Goal: Check status: Check status

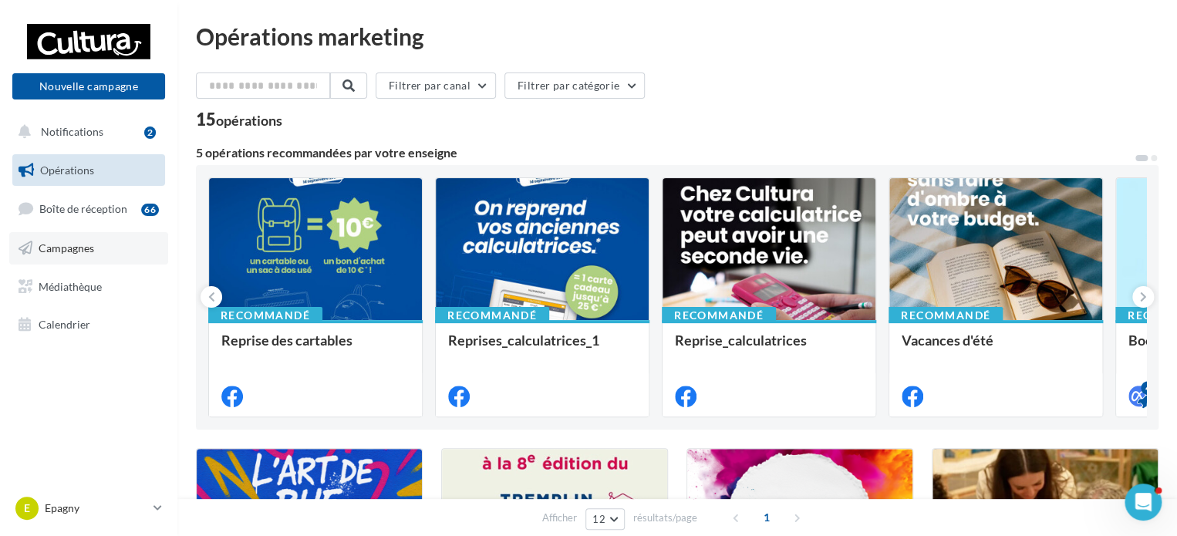
click at [83, 257] on link "Campagnes" at bounding box center [88, 248] width 159 height 32
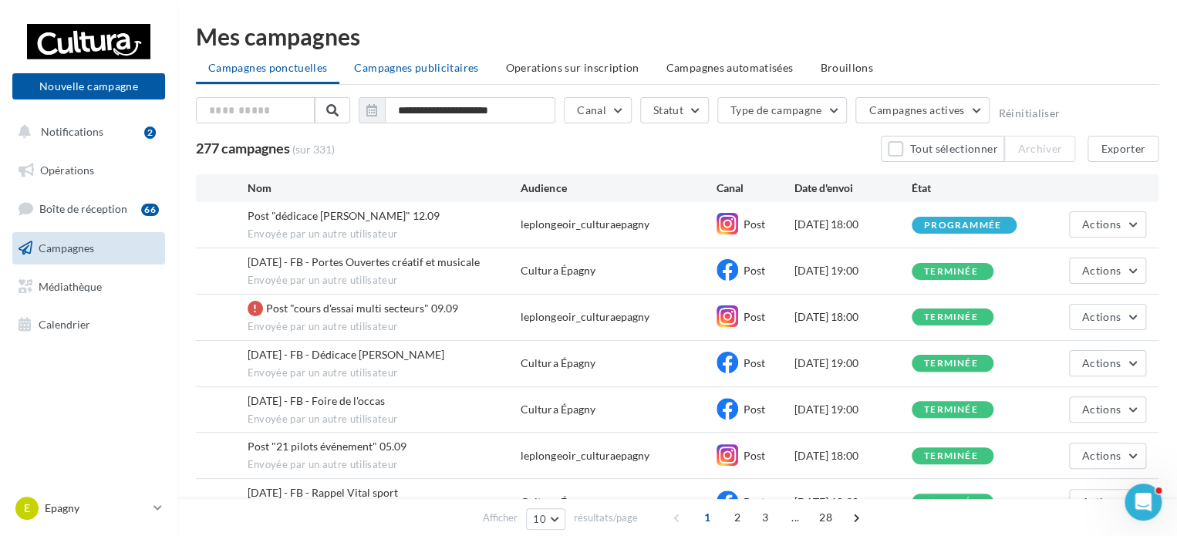
click at [418, 63] on span "Campagnes publicitaires" at bounding box center [416, 67] width 124 height 13
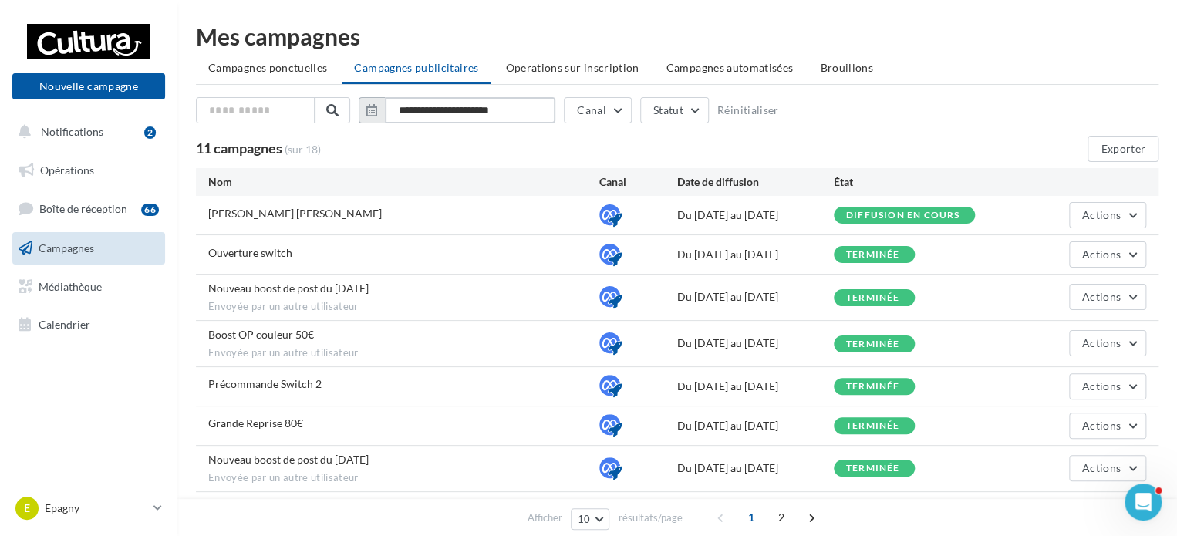
click at [451, 116] on input "**********" at bounding box center [470, 110] width 170 height 26
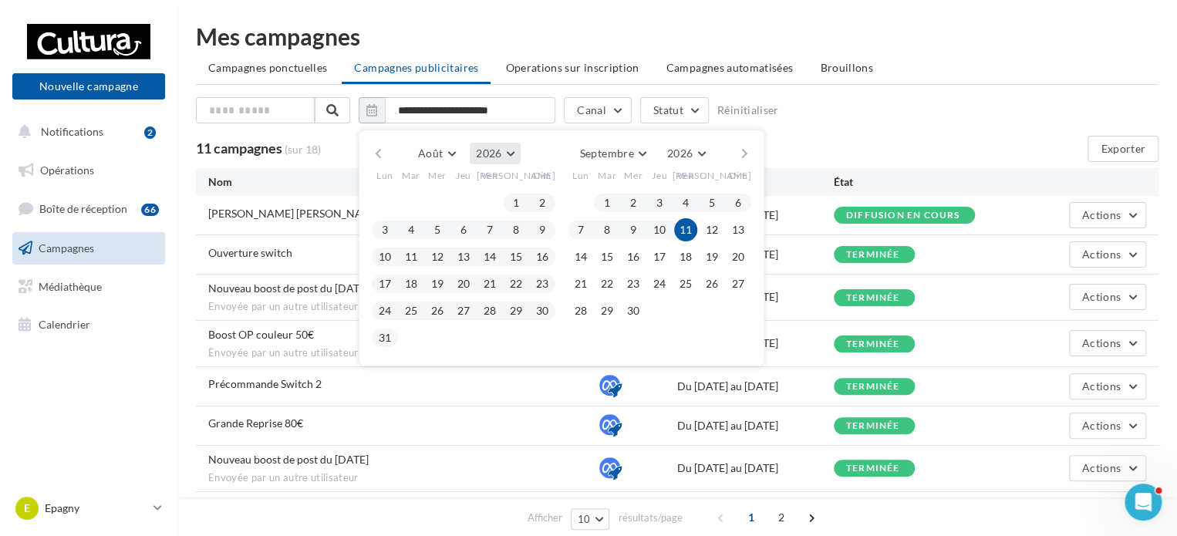
click at [487, 153] on span "2026" at bounding box center [488, 153] width 25 height 13
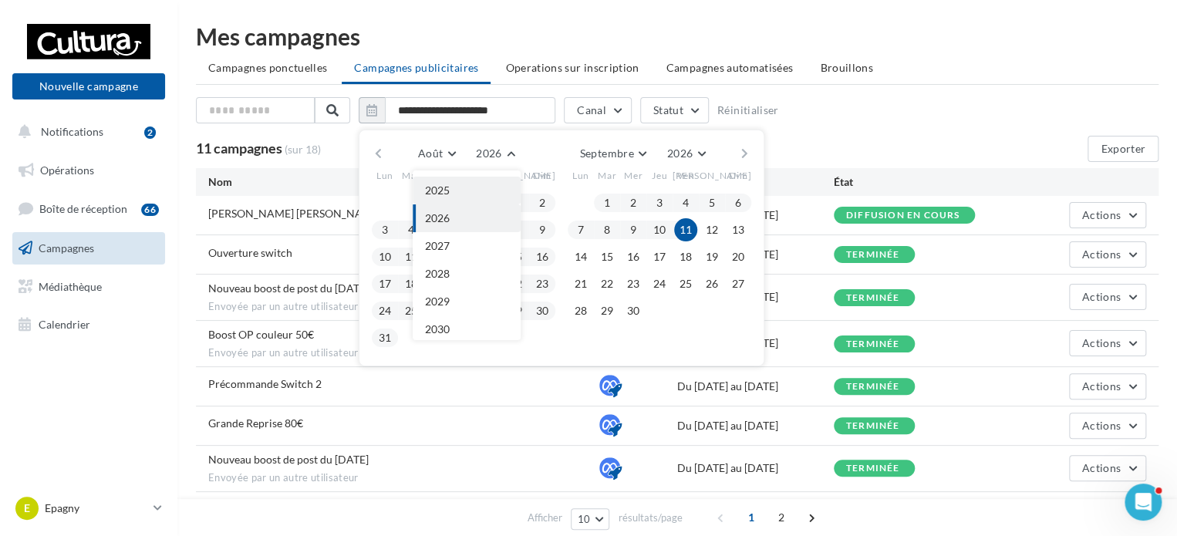
click at [444, 191] on span "2025" at bounding box center [437, 190] width 25 height 13
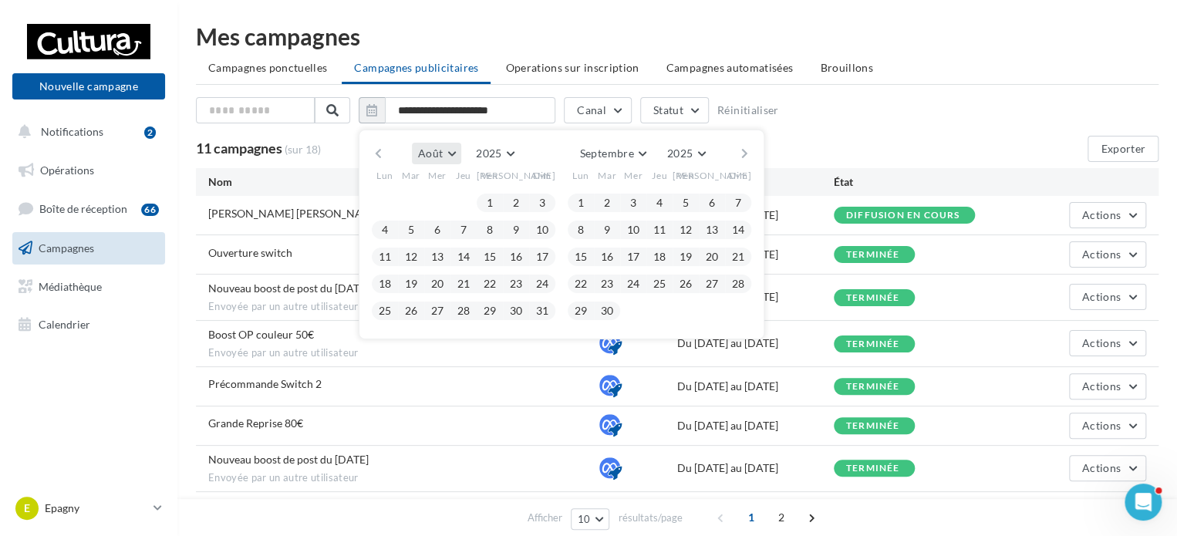
click at [444, 152] on button "Août" at bounding box center [436, 154] width 49 height 22
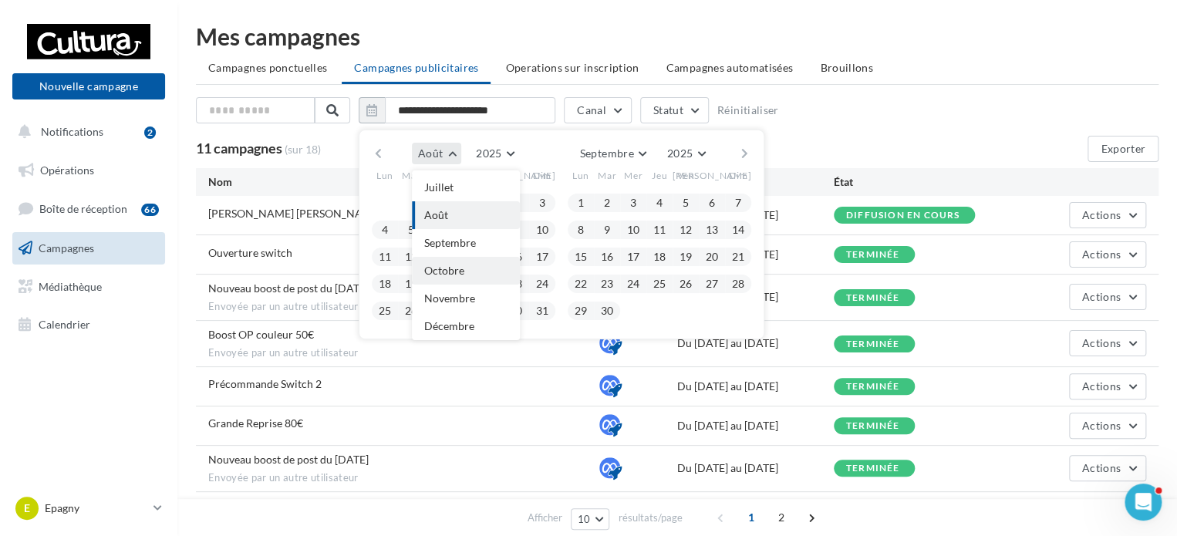
scroll to position [9, 0]
click at [454, 203] on span "Février" at bounding box center [441, 202] width 35 height 13
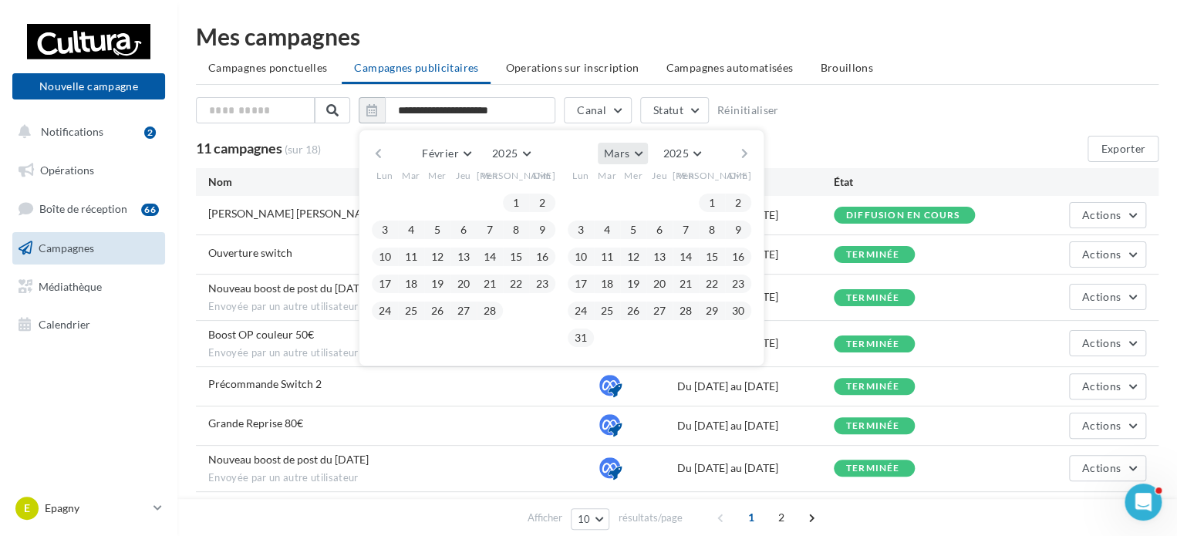
click at [645, 147] on button "Mars" at bounding box center [623, 154] width 50 height 22
click at [643, 271] on button "Août" at bounding box center [652, 274] width 108 height 28
click at [439, 150] on span "Juillet" at bounding box center [438, 153] width 31 height 13
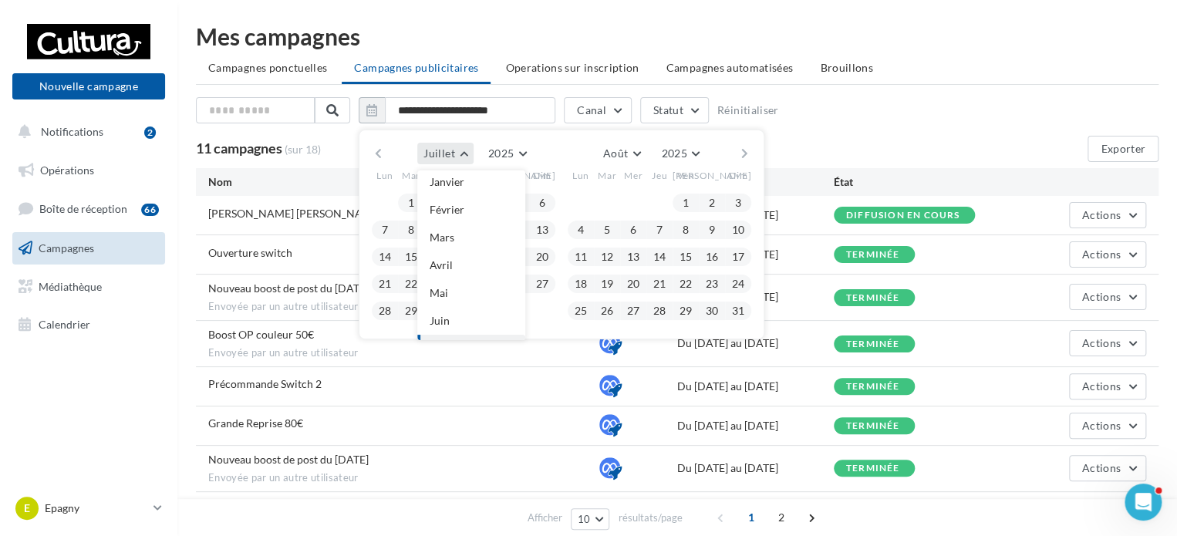
scroll to position [0, 0]
click at [447, 218] on button "Février" at bounding box center [471, 212] width 108 height 28
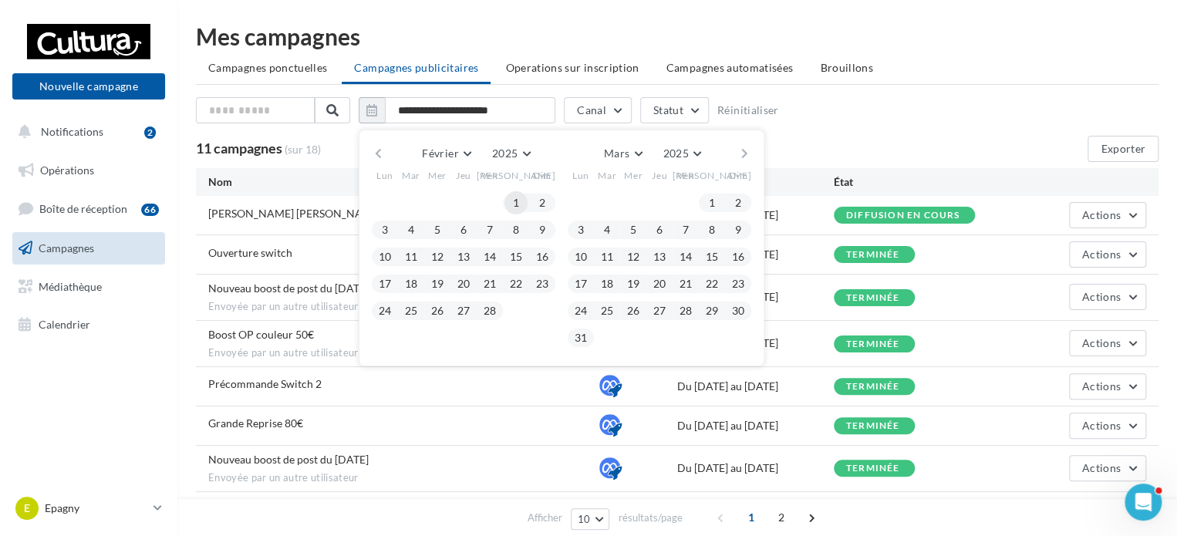
click at [518, 197] on button "1" at bounding box center [515, 202] width 23 height 23
click at [508, 115] on input "**********" at bounding box center [470, 110] width 170 height 26
click at [713, 145] on div "Février [PERSON_NAME] Mars [PERSON_NAME] Juin Juillet Août Septembre Octobre No…" at bounding box center [561, 154] width 352 height 22
click at [628, 150] on span "Mars" at bounding box center [616, 153] width 25 height 13
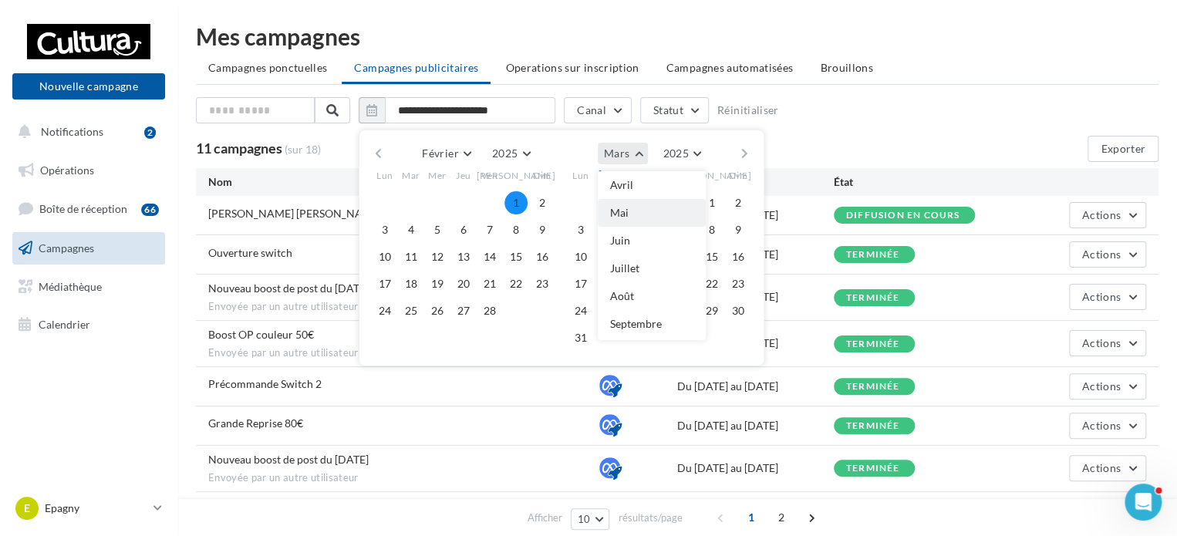
scroll to position [105, 0]
click at [634, 268] on button "Août" at bounding box center [652, 274] width 108 height 28
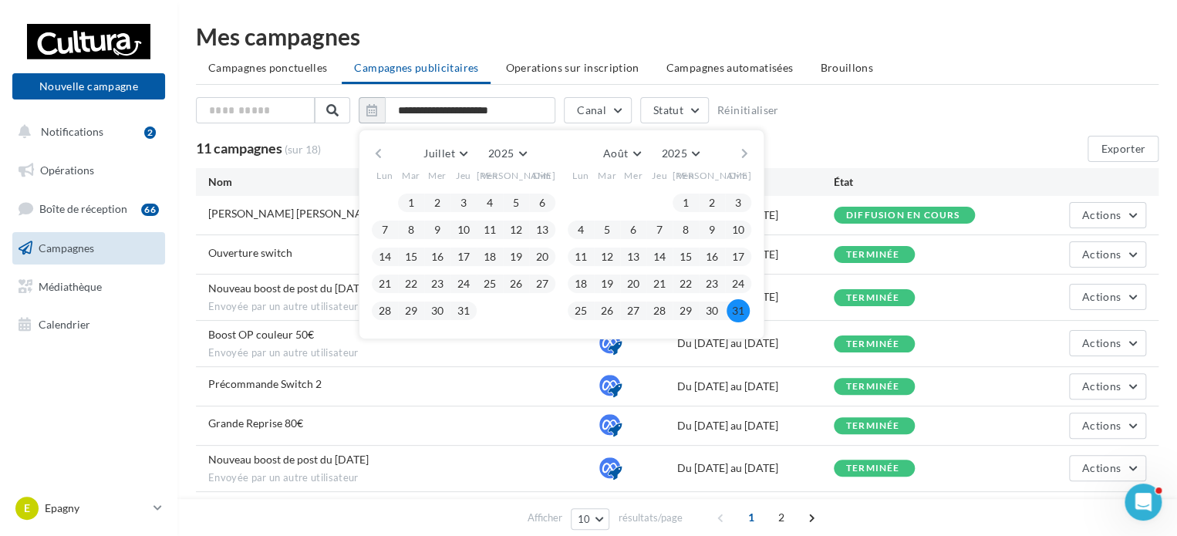
click at [735, 312] on button "31" at bounding box center [738, 310] width 23 height 23
type input "**********"
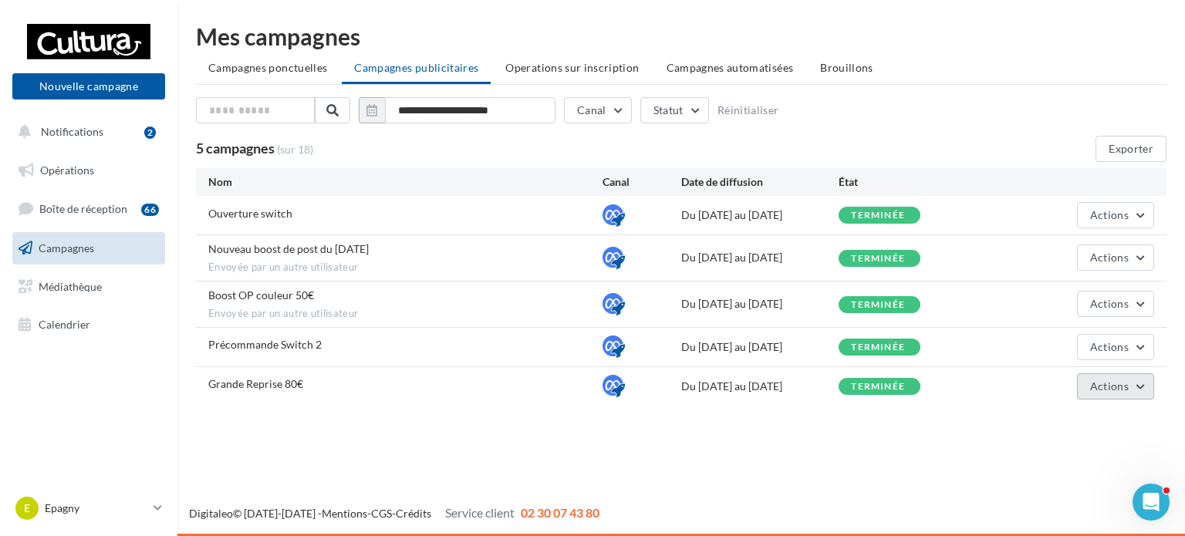
click at [1125, 379] on span "Actions" at bounding box center [1109, 385] width 39 height 13
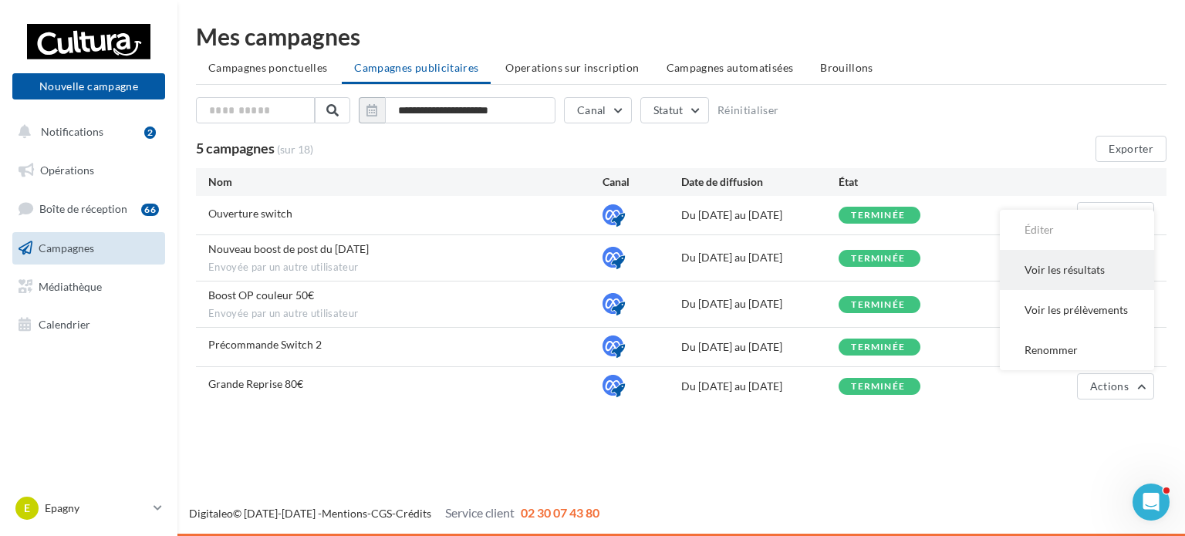
click at [1114, 258] on button "Voir les résultats" at bounding box center [1077, 270] width 154 height 40
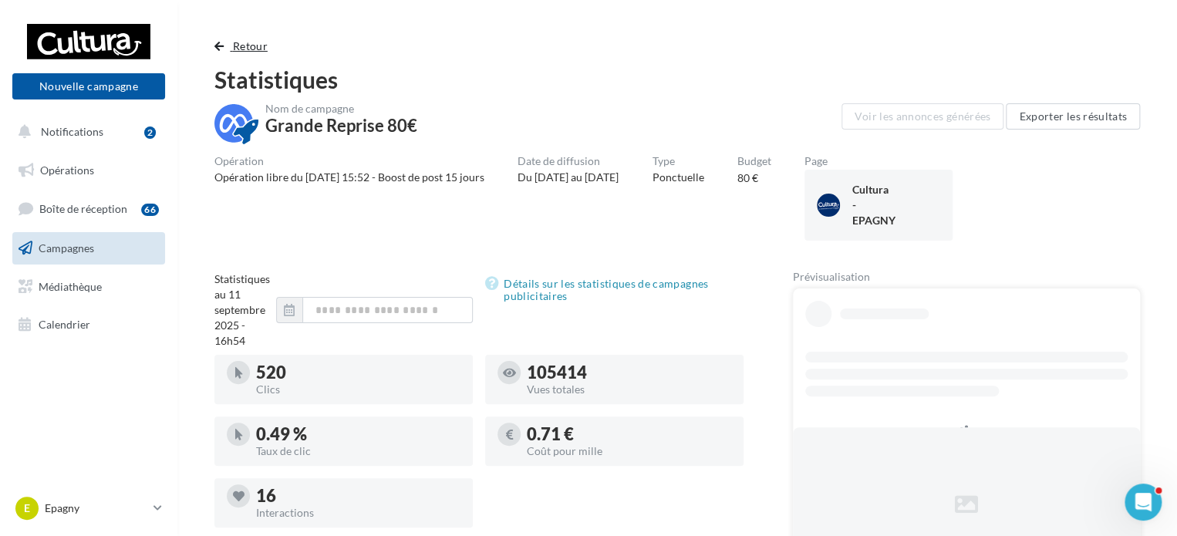
click at [253, 52] on span "Retour" at bounding box center [250, 45] width 35 height 13
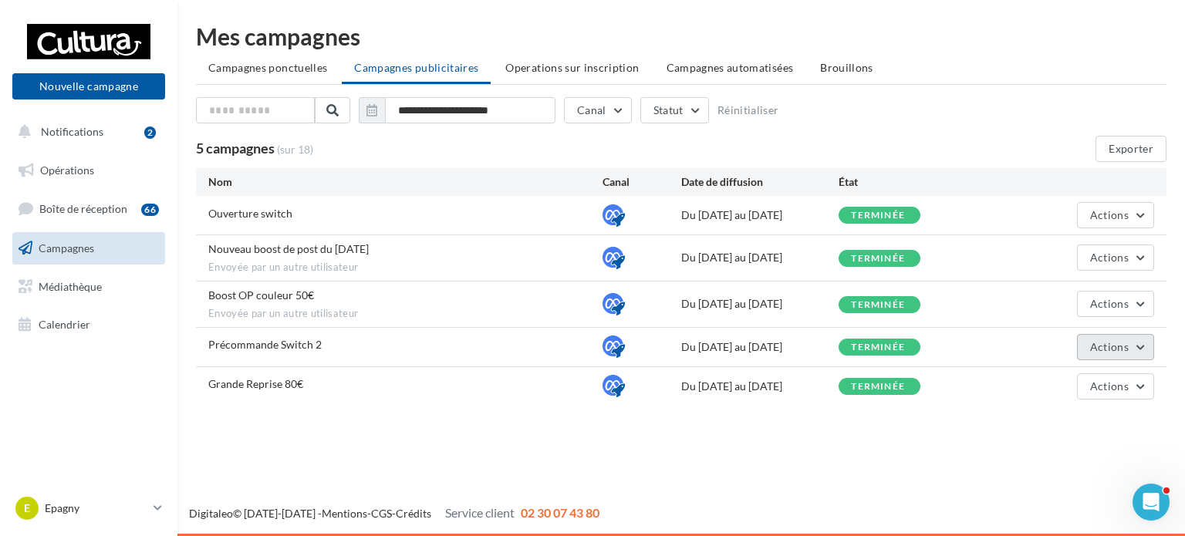
click at [1104, 334] on button "Actions" at bounding box center [1115, 347] width 77 height 26
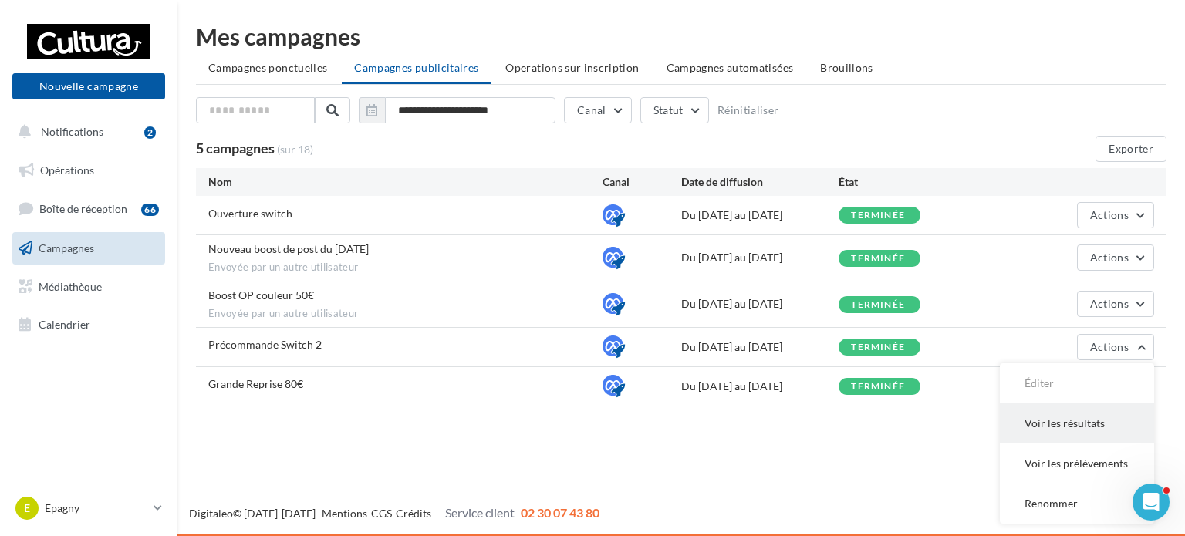
click at [1038, 416] on button "Voir les résultats" at bounding box center [1077, 423] width 154 height 40
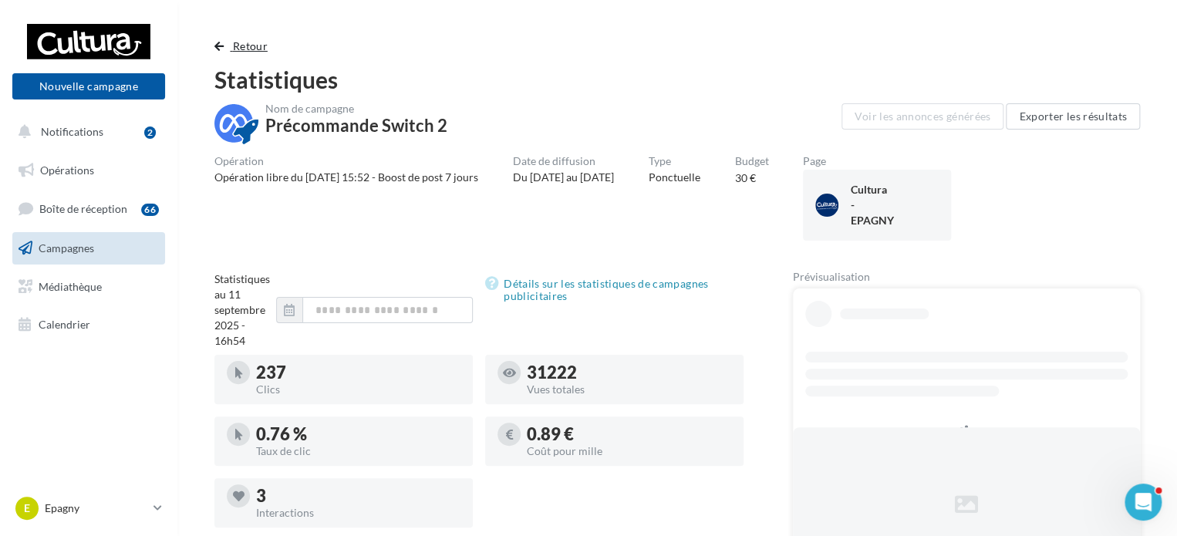
click at [224, 46] on button "Retour" at bounding box center [243, 46] width 59 height 19
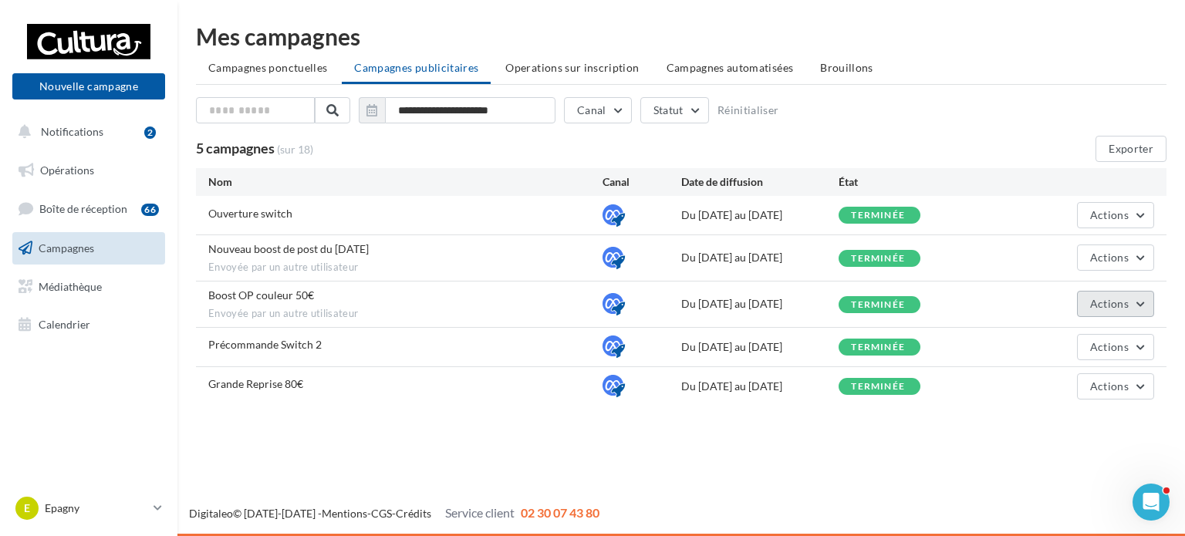
click at [1123, 299] on span "Actions" at bounding box center [1109, 303] width 39 height 13
click at [1069, 327] on button "Voir les résultats" at bounding box center [1077, 340] width 154 height 40
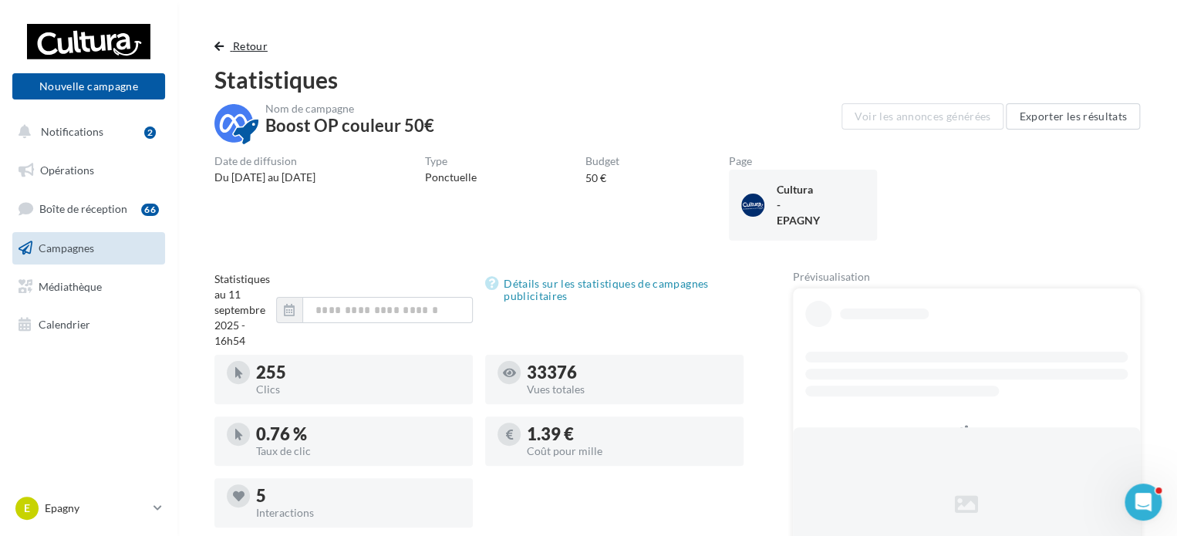
click at [221, 44] on span "button" at bounding box center [218, 46] width 9 height 11
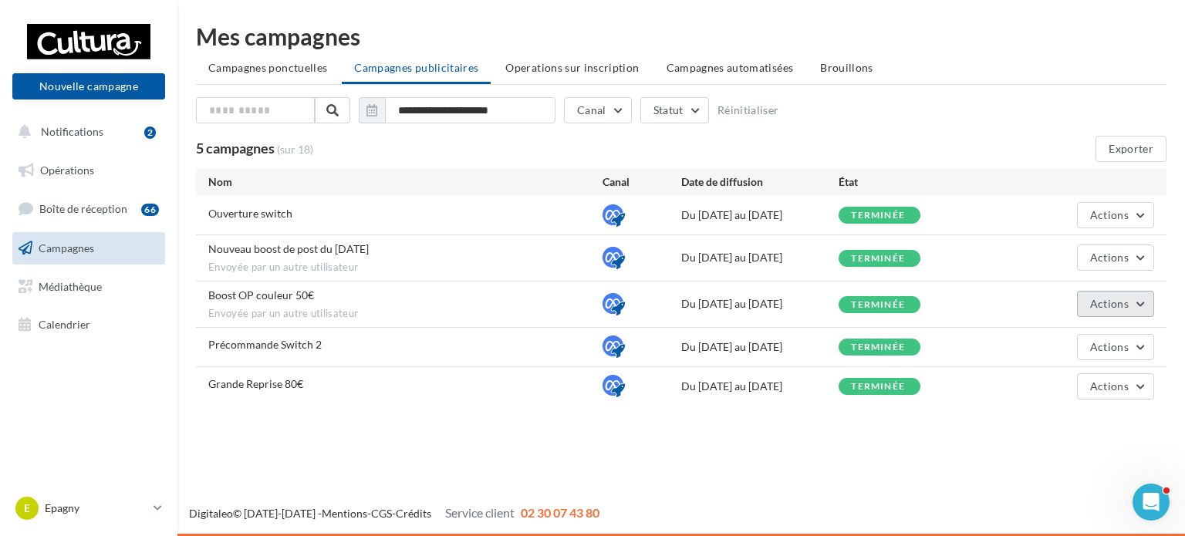
click at [1125, 291] on button "Actions" at bounding box center [1115, 304] width 77 height 26
click at [1039, 332] on button "Voir les résultats" at bounding box center [1077, 340] width 154 height 40
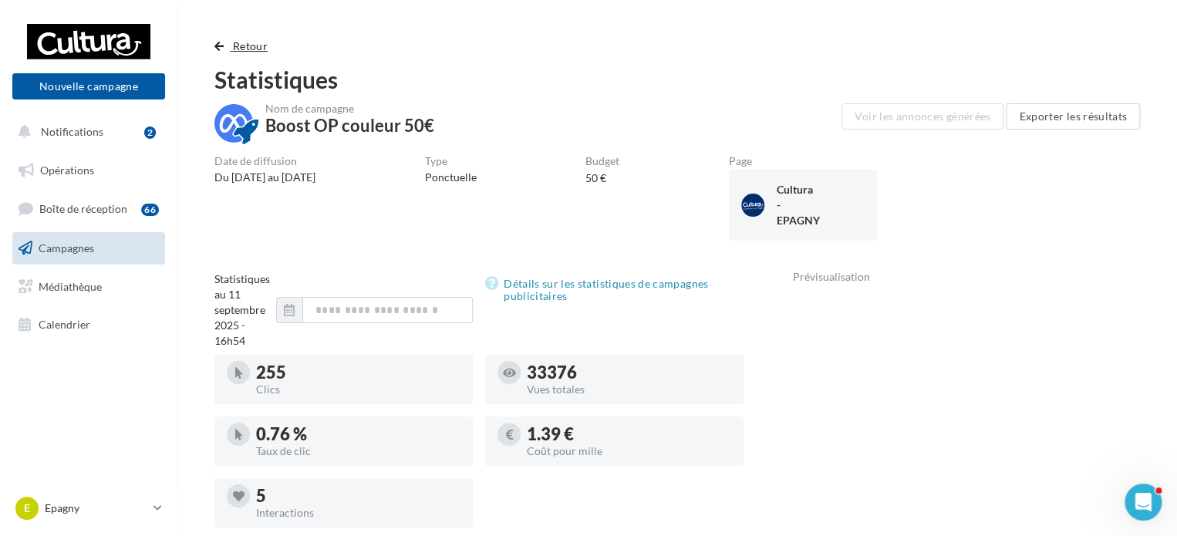
click at [236, 46] on span "Retour" at bounding box center [250, 45] width 35 height 13
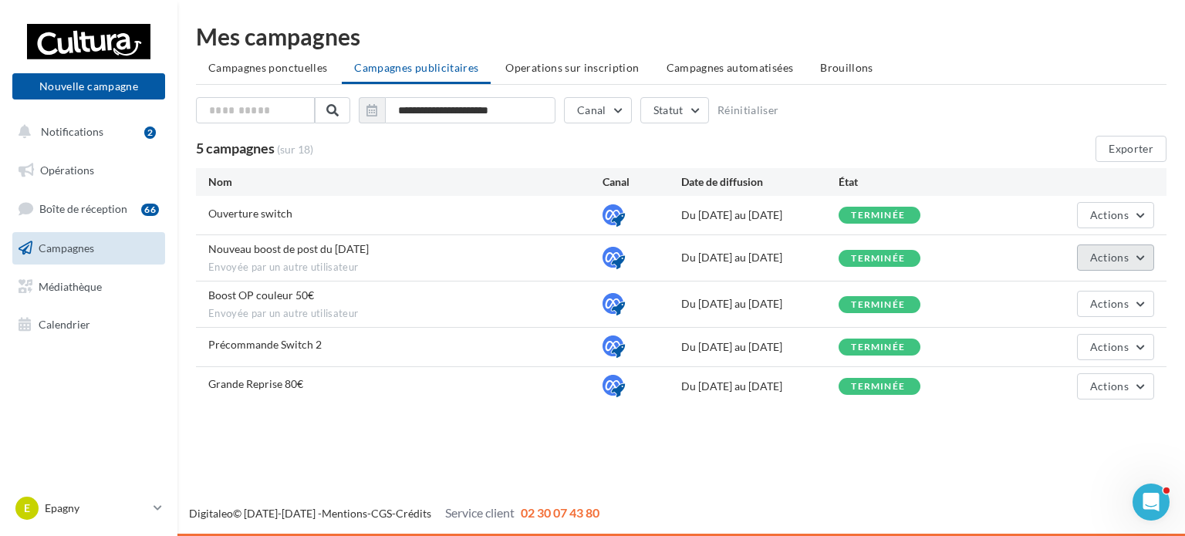
click at [1083, 261] on button "Actions" at bounding box center [1115, 258] width 77 height 26
click at [1081, 280] on button "Voir les résultats" at bounding box center [1077, 294] width 154 height 40
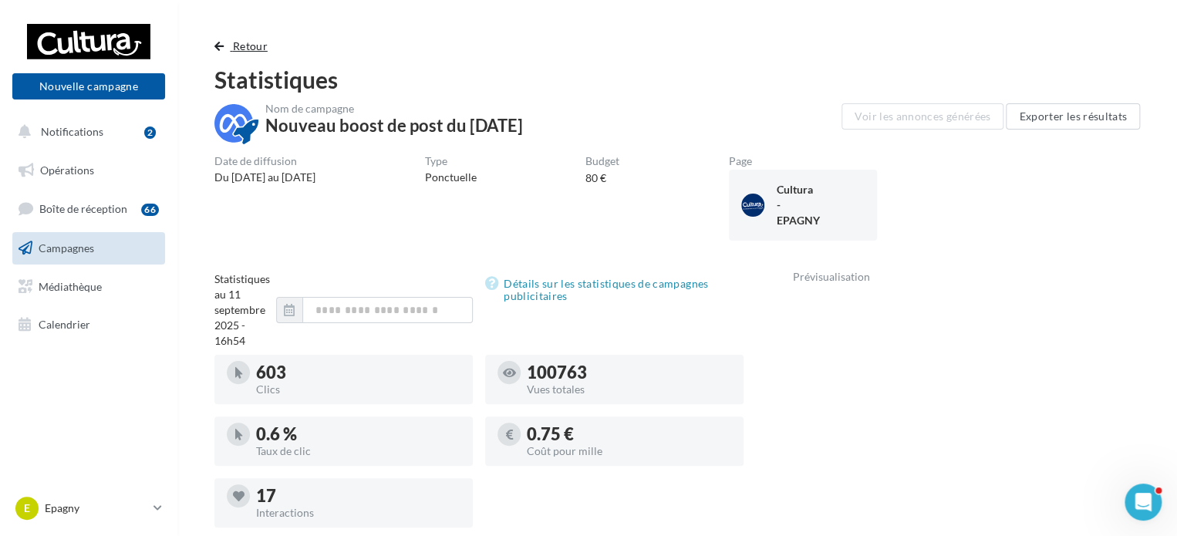
click at [248, 39] on button "Retour" at bounding box center [243, 46] width 59 height 19
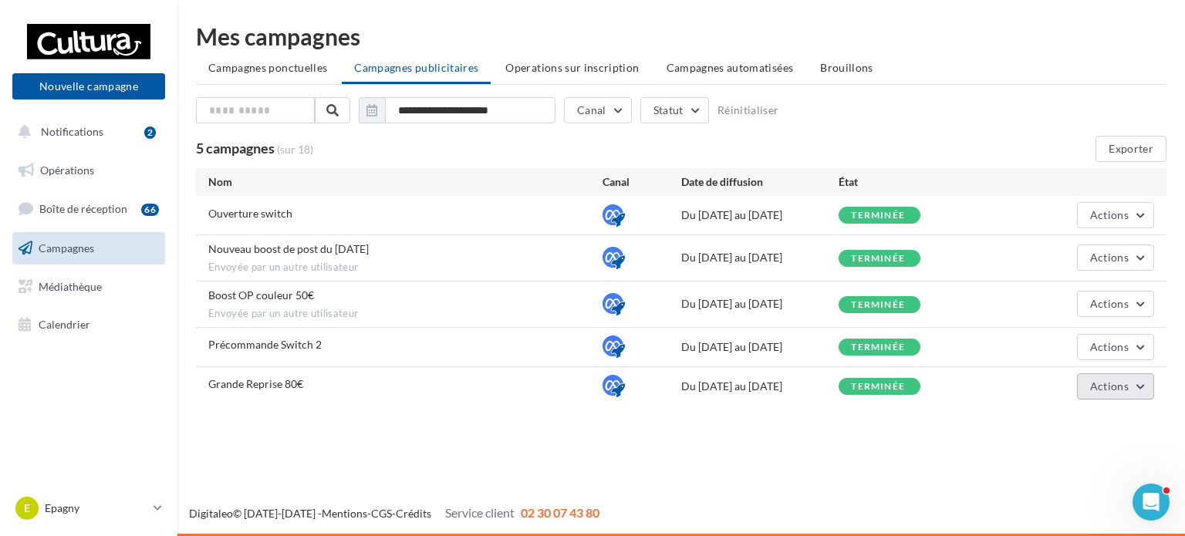
click at [1101, 373] on button "Actions" at bounding box center [1115, 386] width 77 height 26
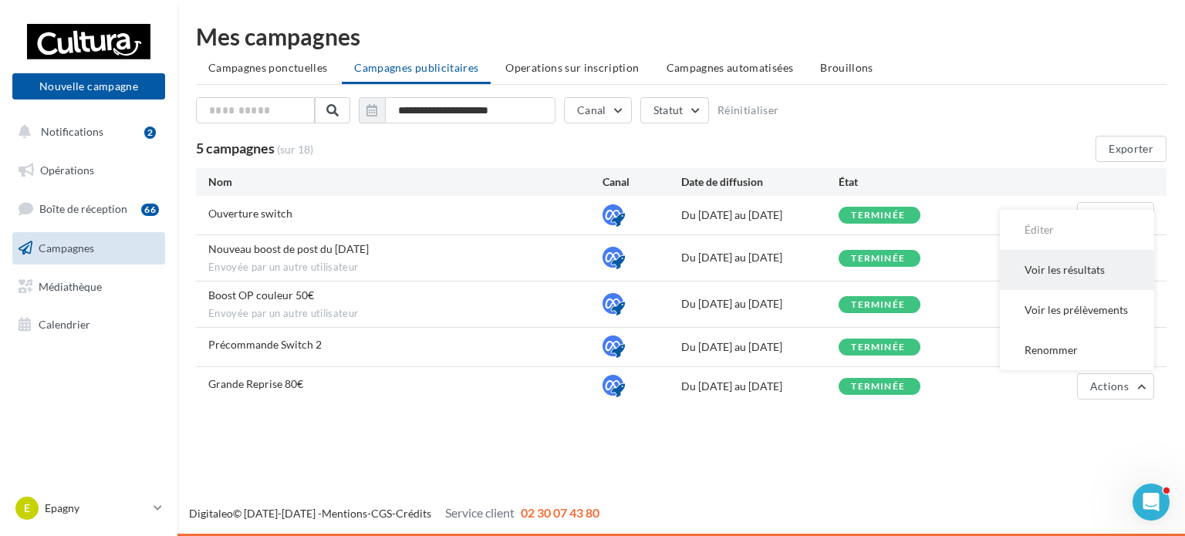
click at [1067, 267] on button "Voir les résultats" at bounding box center [1077, 270] width 154 height 40
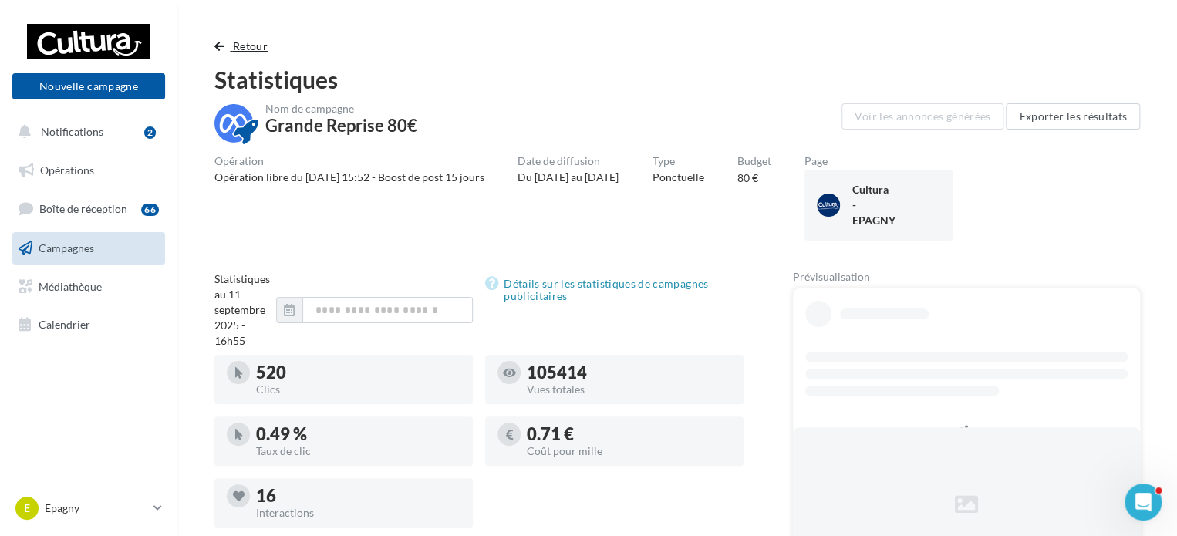
click at [248, 52] on span "Retour" at bounding box center [250, 45] width 35 height 13
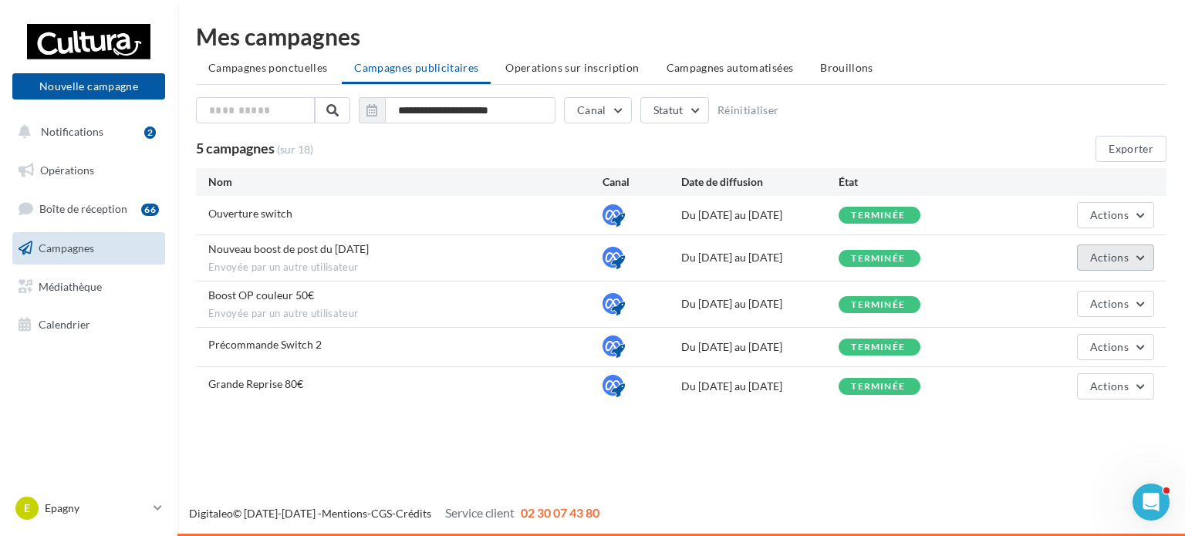
click at [1105, 259] on span "Actions" at bounding box center [1109, 257] width 39 height 13
click at [1067, 289] on button "Voir les résultats" at bounding box center [1077, 294] width 154 height 40
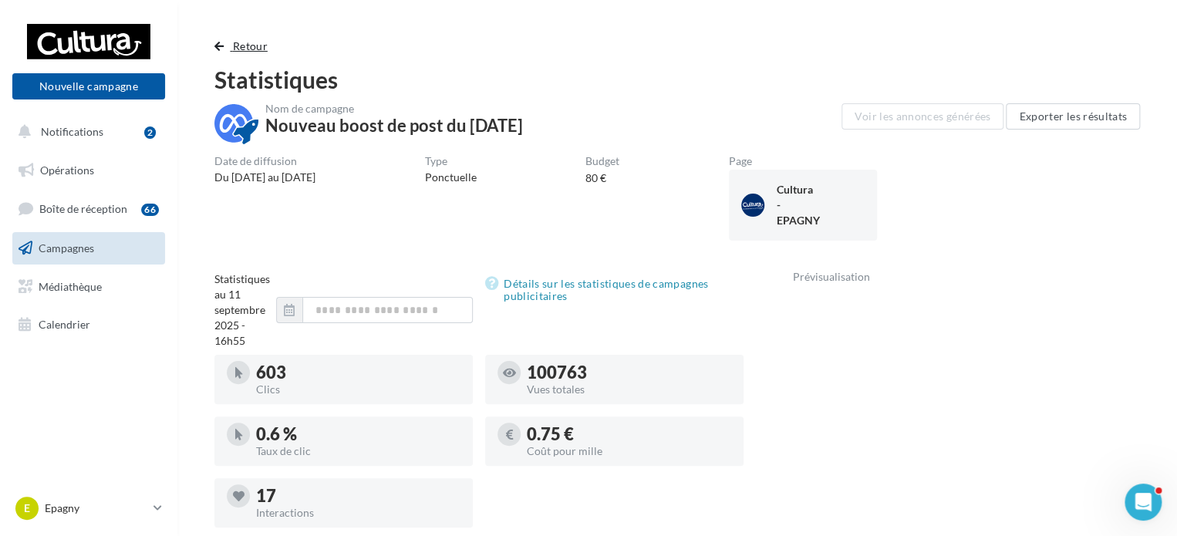
drag, startPoint x: 256, startPoint y: 42, endPoint x: 273, endPoint y: 43, distance: 17.0
click at [256, 42] on span "Retour" at bounding box center [250, 45] width 35 height 13
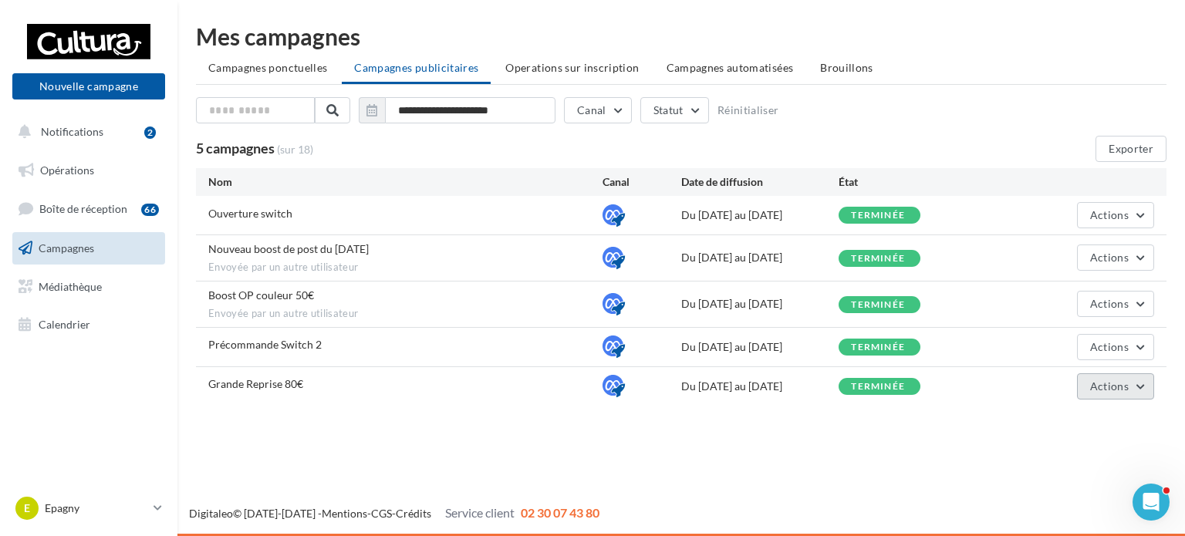
click at [1105, 375] on button "Actions" at bounding box center [1115, 386] width 77 height 26
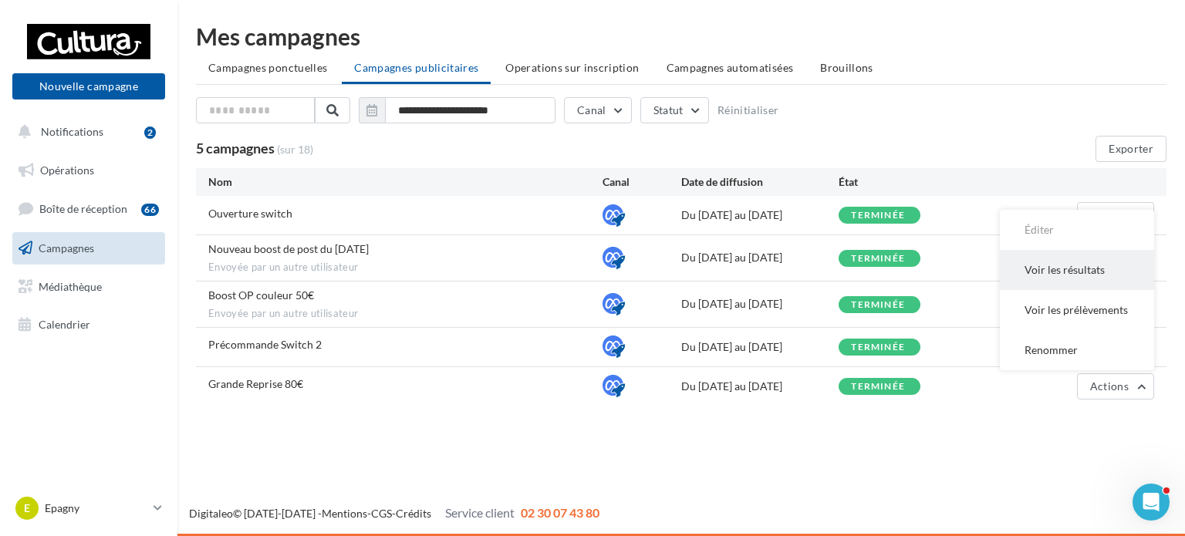
click at [1075, 258] on button "Voir les résultats" at bounding box center [1077, 270] width 154 height 40
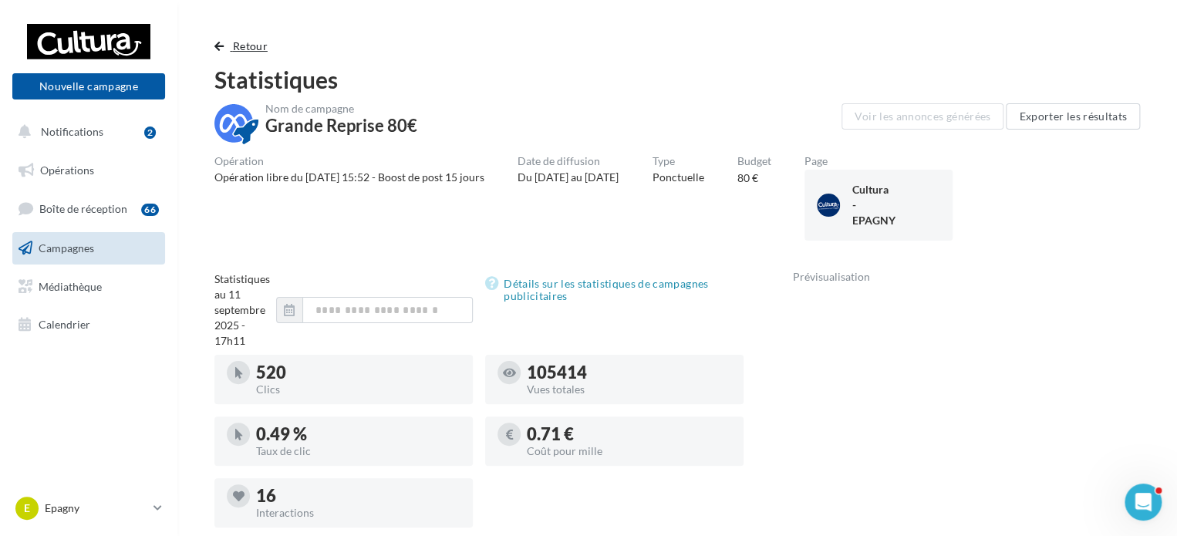
click at [250, 39] on span "Retour" at bounding box center [250, 45] width 35 height 13
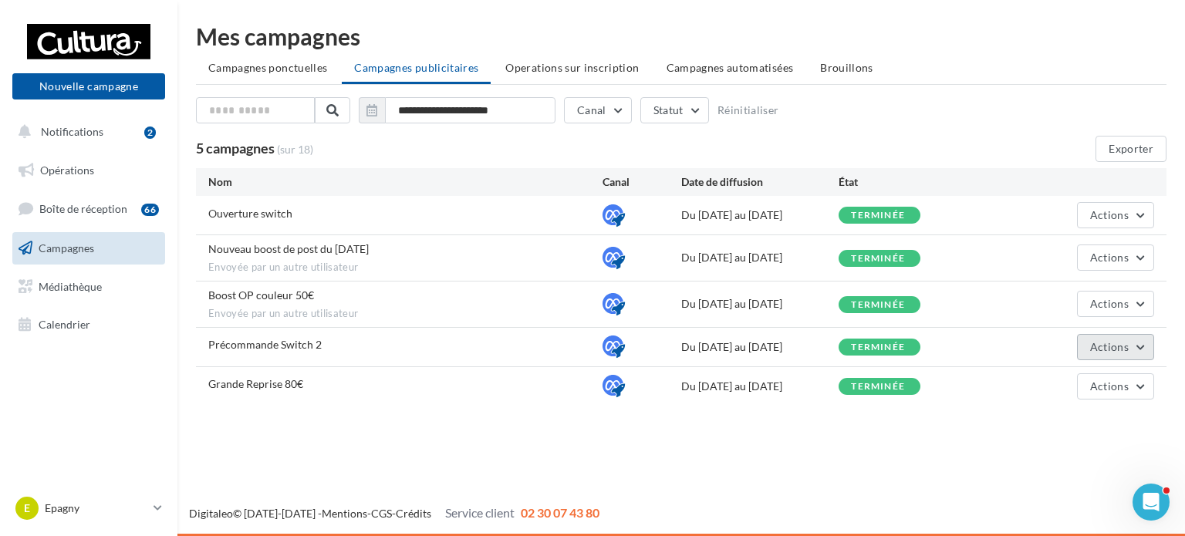
click at [1108, 338] on button "Actions" at bounding box center [1115, 347] width 77 height 26
click at [879, 427] on div "**********" at bounding box center [680, 215] width 1007 height 430
click at [1092, 349] on span "Actions" at bounding box center [1109, 346] width 39 height 13
click at [815, 405] on div "**********" at bounding box center [680, 215] width 1007 height 430
click at [1115, 345] on span "Actions" at bounding box center [1109, 346] width 39 height 13
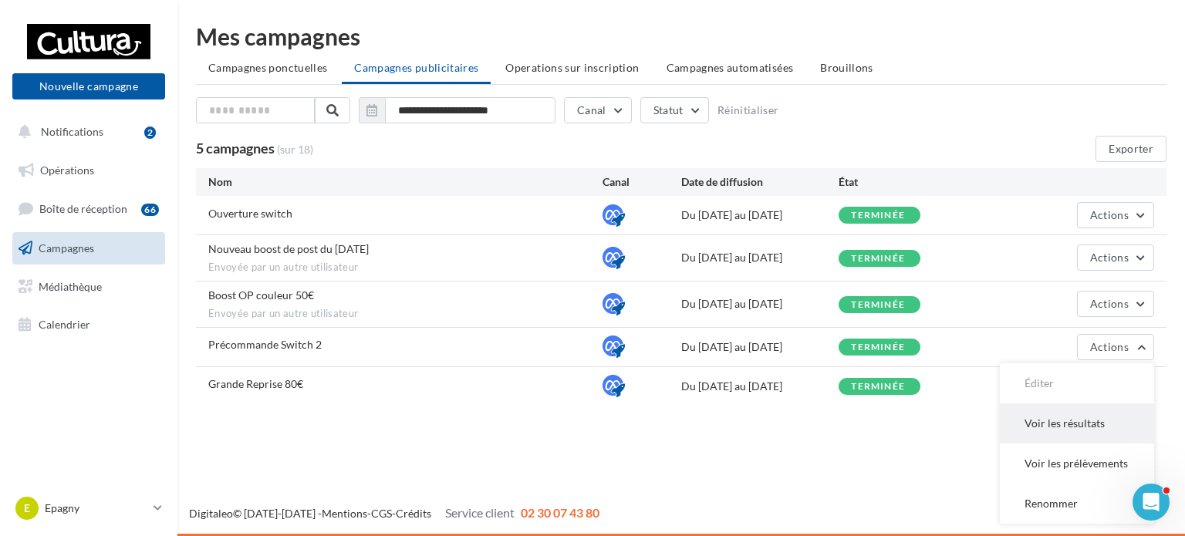
click at [1068, 414] on button "Voir les résultats" at bounding box center [1077, 423] width 154 height 40
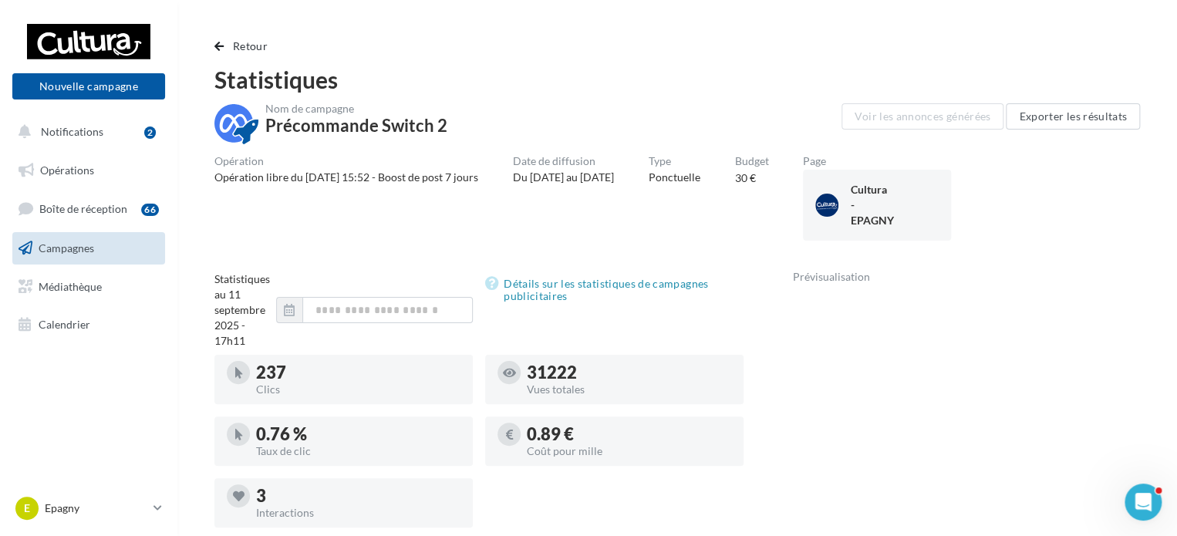
click at [228, 47] on button "Retour" at bounding box center [243, 46] width 59 height 19
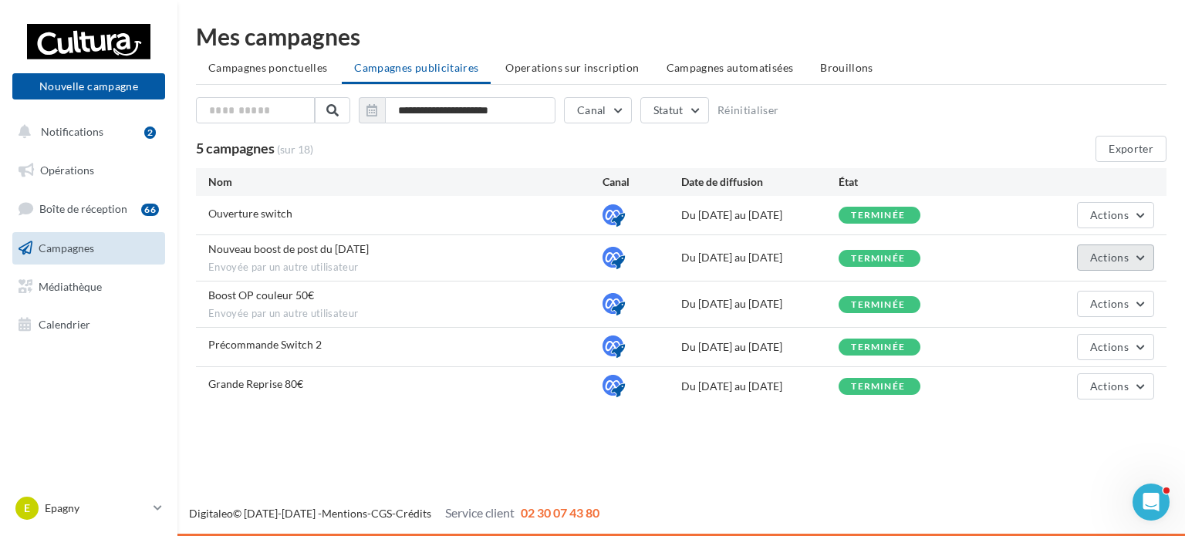
click at [1131, 249] on button "Actions" at bounding box center [1115, 258] width 77 height 26
click at [1092, 286] on button "Voir les résultats" at bounding box center [1077, 294] width 154 height 40
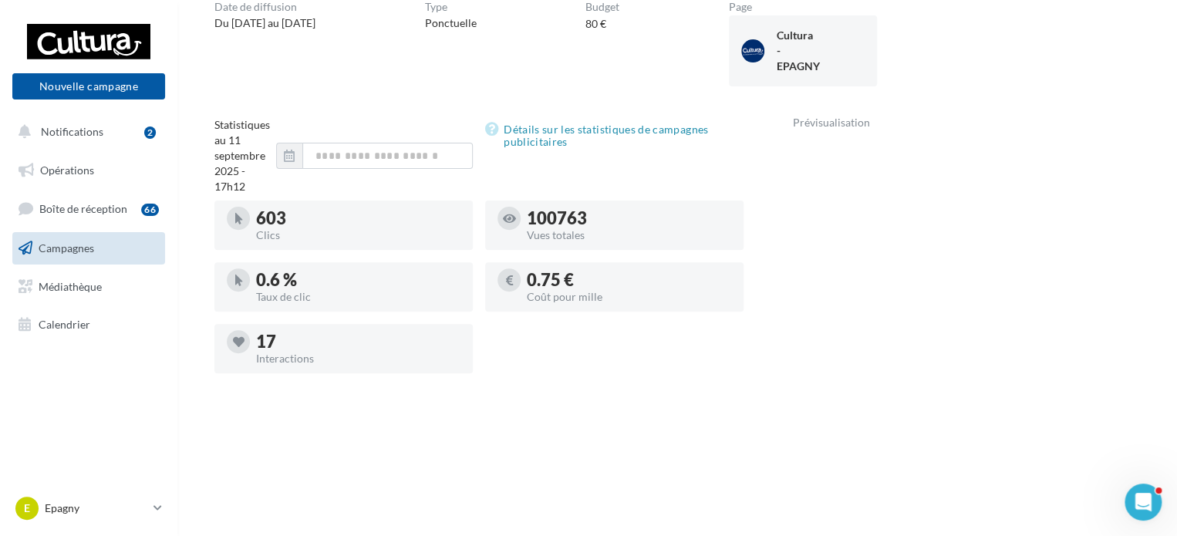
scroll to position [231, 0]
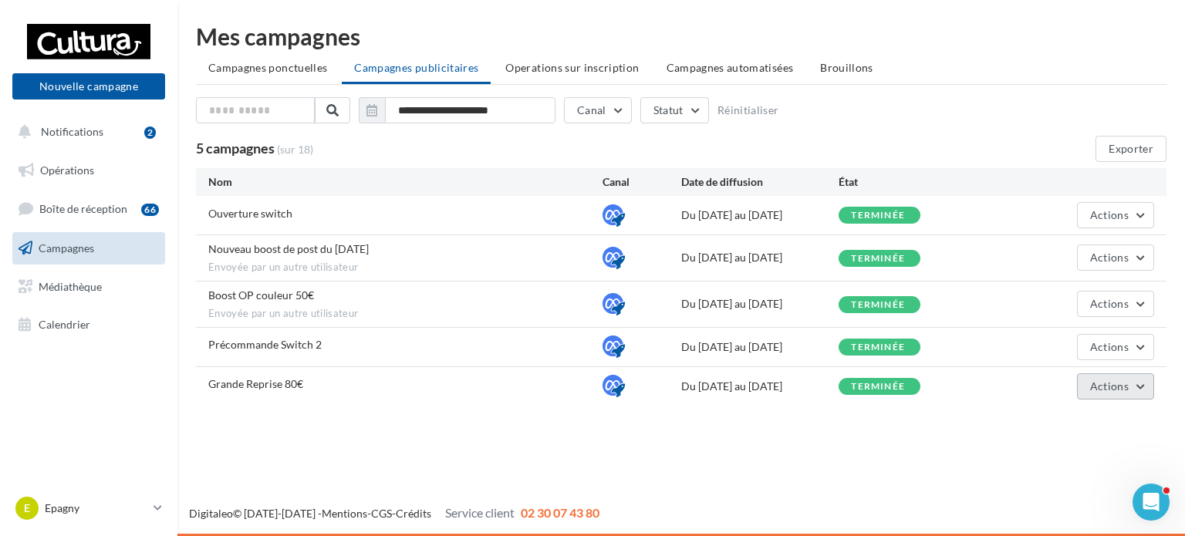
click at [1121, 373] on button "Actions" at bounding box center [1115, 386] width 77 height 26
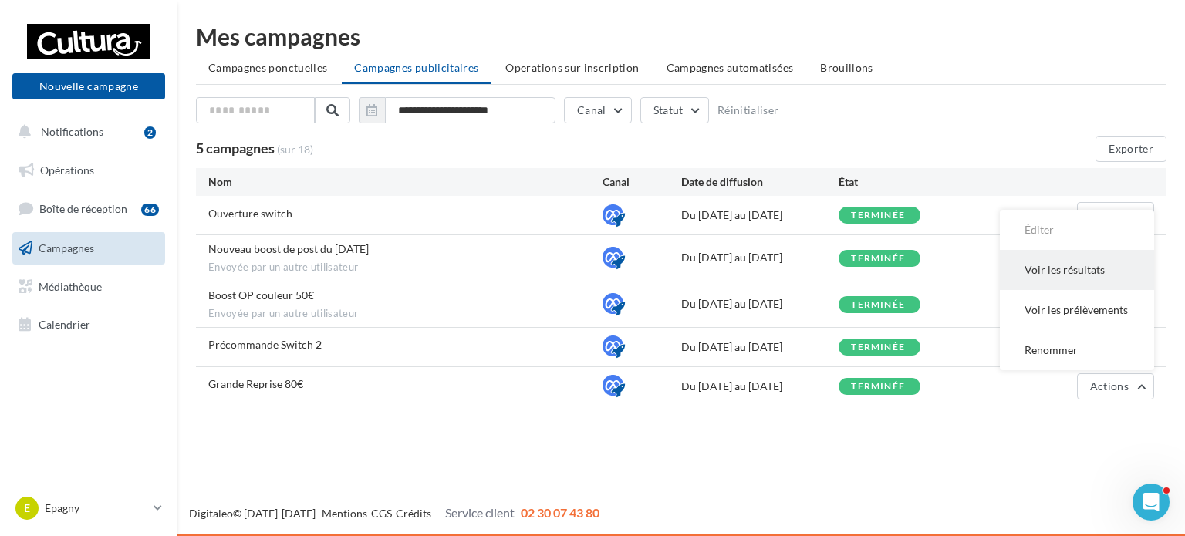
click at [1054, 271] on button "Voir les résultats" at bounding box center [1077, 270] width 154 height 40
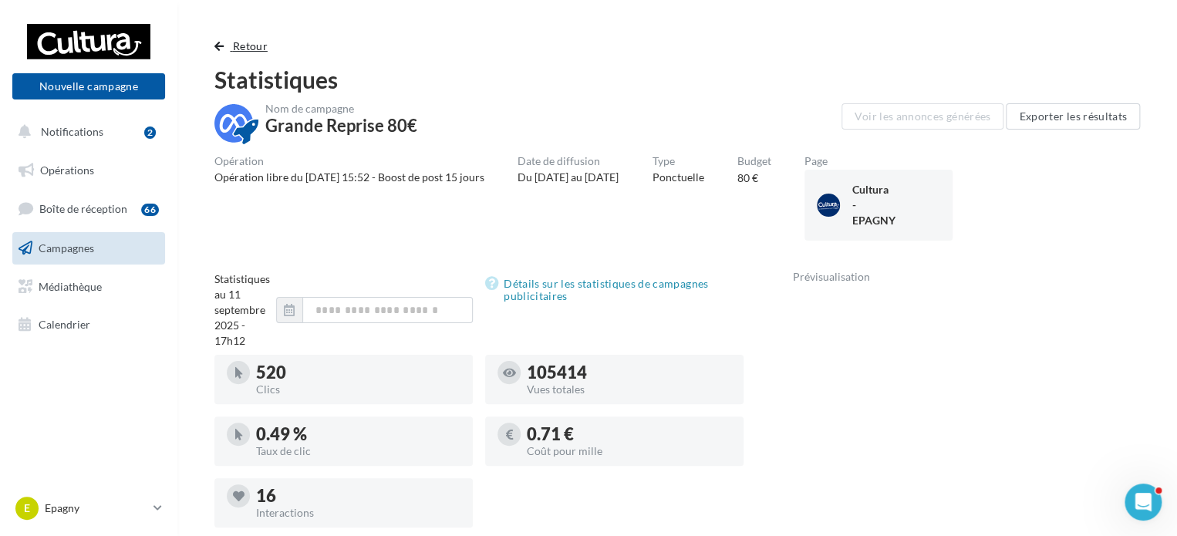
click at [234, 49] on span "Retour" at bounding box center [250, 45] width 35 height 13
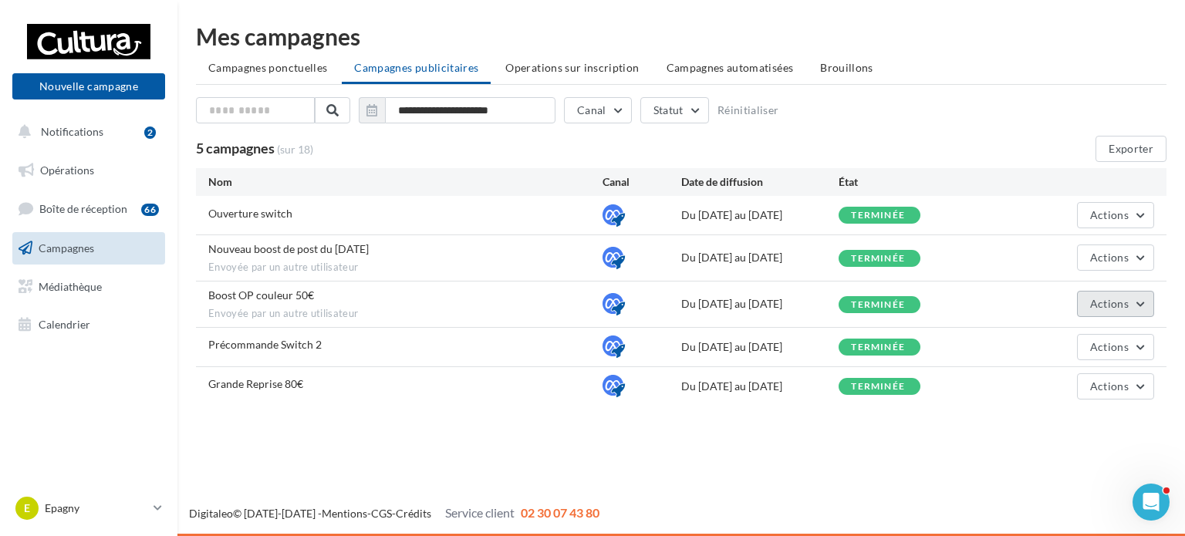
click at [1135, 302] on button "Actions" at bounding box center [1115, 304] width 77 height 26
click at [1094, 335] on button "Voir les résultats" at bounding box center [1077, 340] width 154 height 40
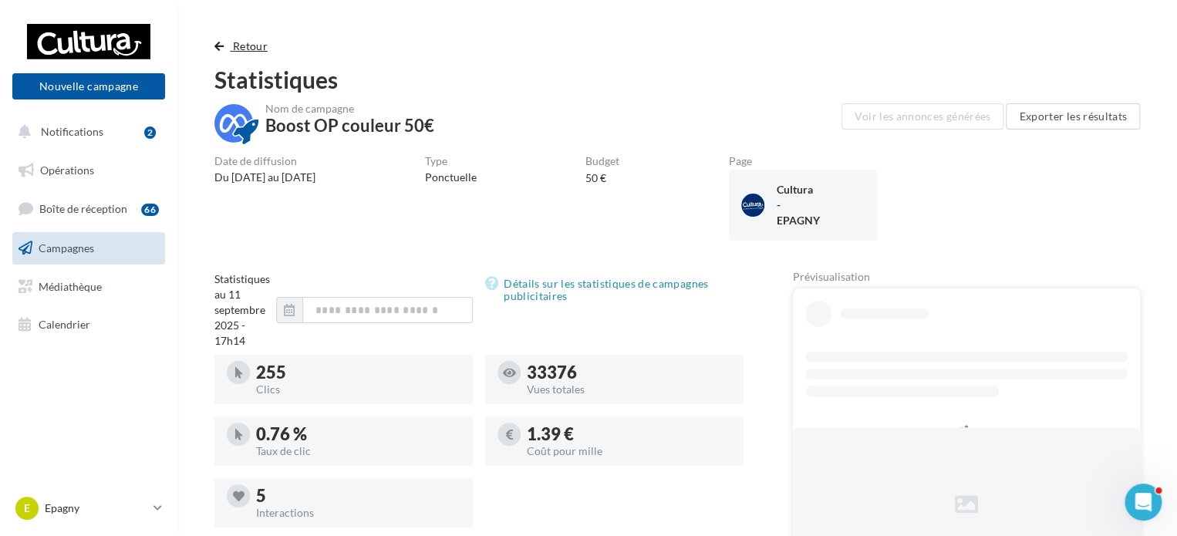
click at [229, 46] on button "Retour" at bounding box center [243, 46] width 59 height 19
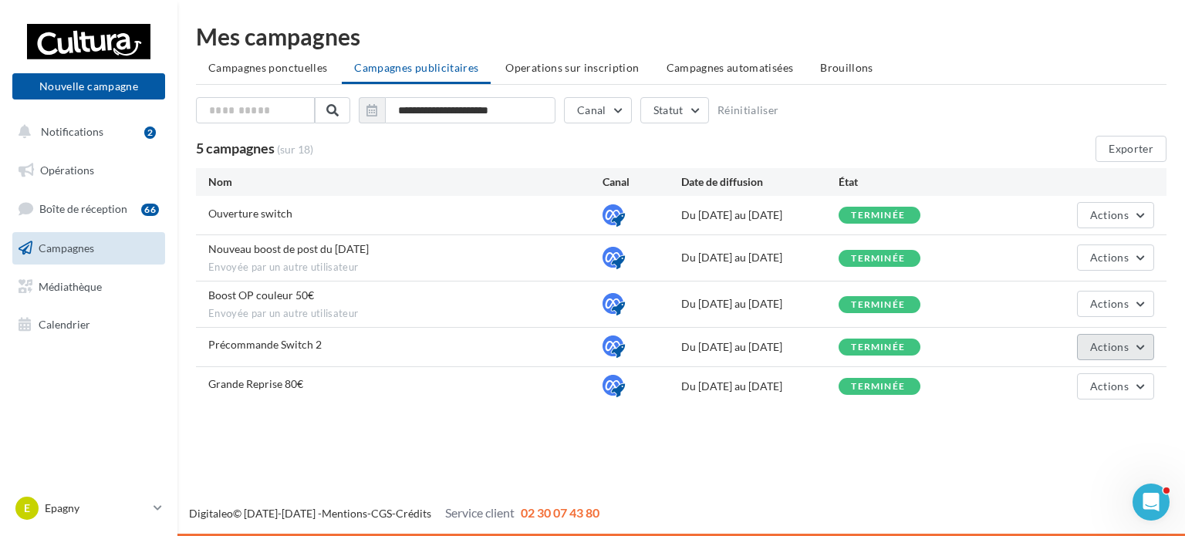
click at [1134, 348] on button "Actions" at bounding box center [1115, 347] width 77 height 26
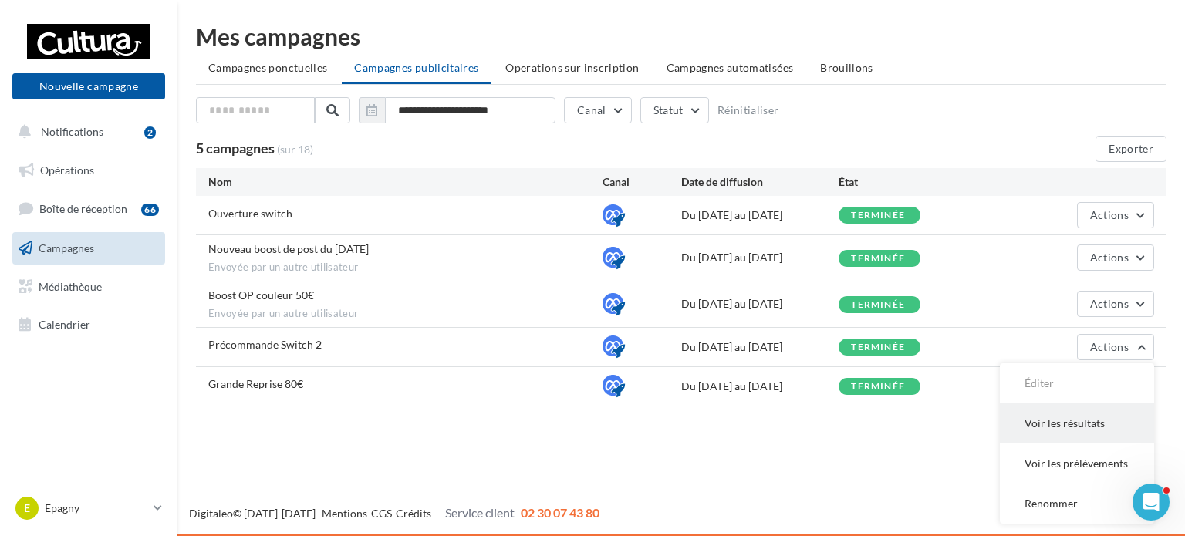
click at [1101, 413] on button "Voir les résultats" at bounding box center [1077, 423] width 154 height 40
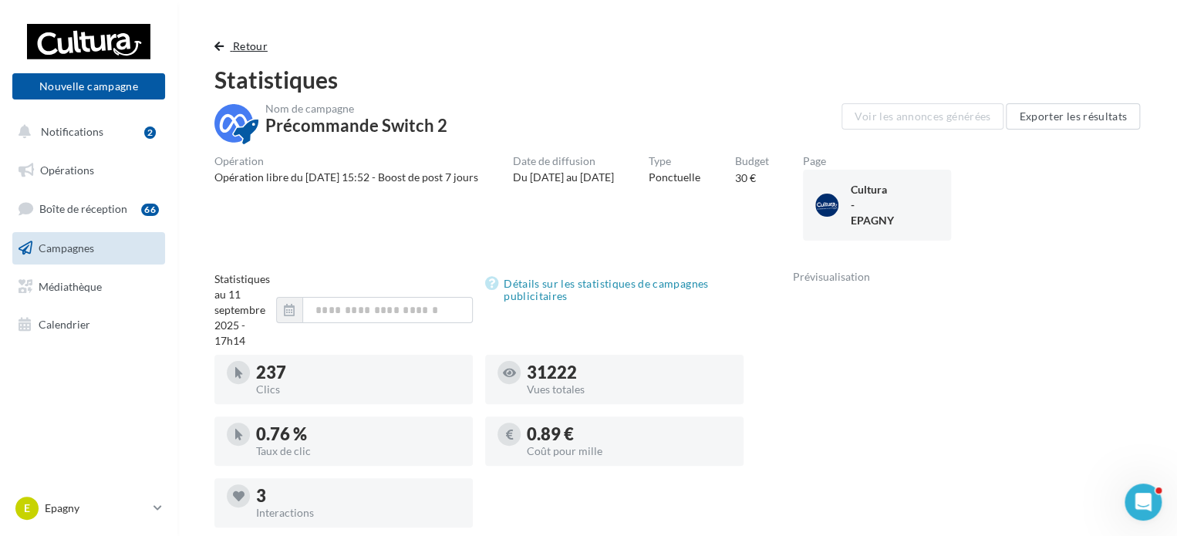
click at [245, 49] on span "Retour" at bounding box center [250, 45] width 35 height 13
